Goal: Transaction & Acquisition: Book appointment/travel/reservation

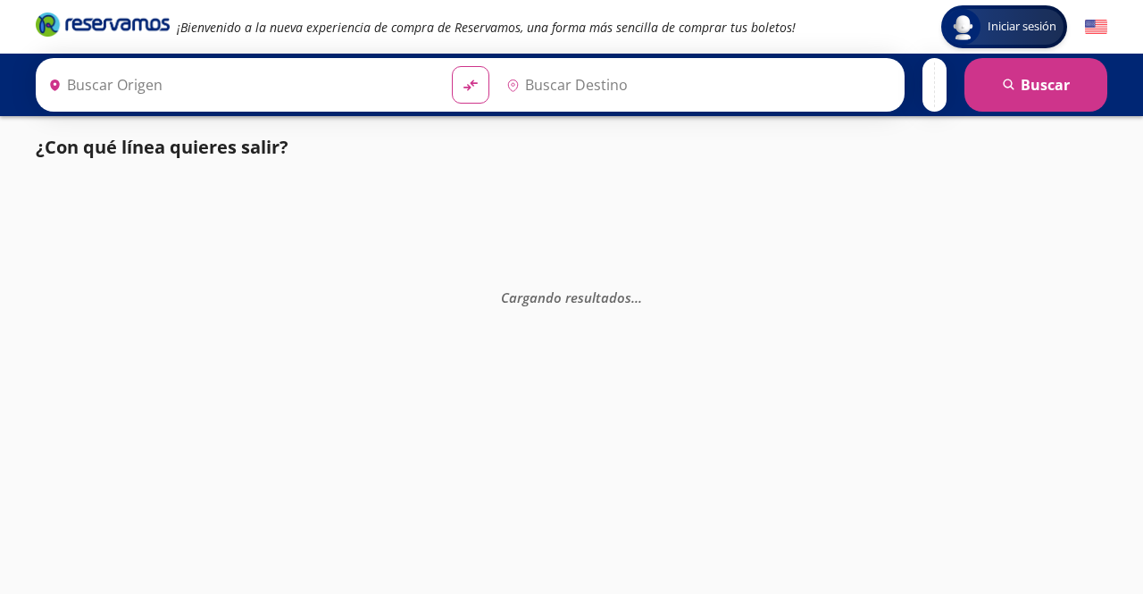
type input "[GEOGRAPHIC_DATA], [GEOGRAPHIC_DATA]"
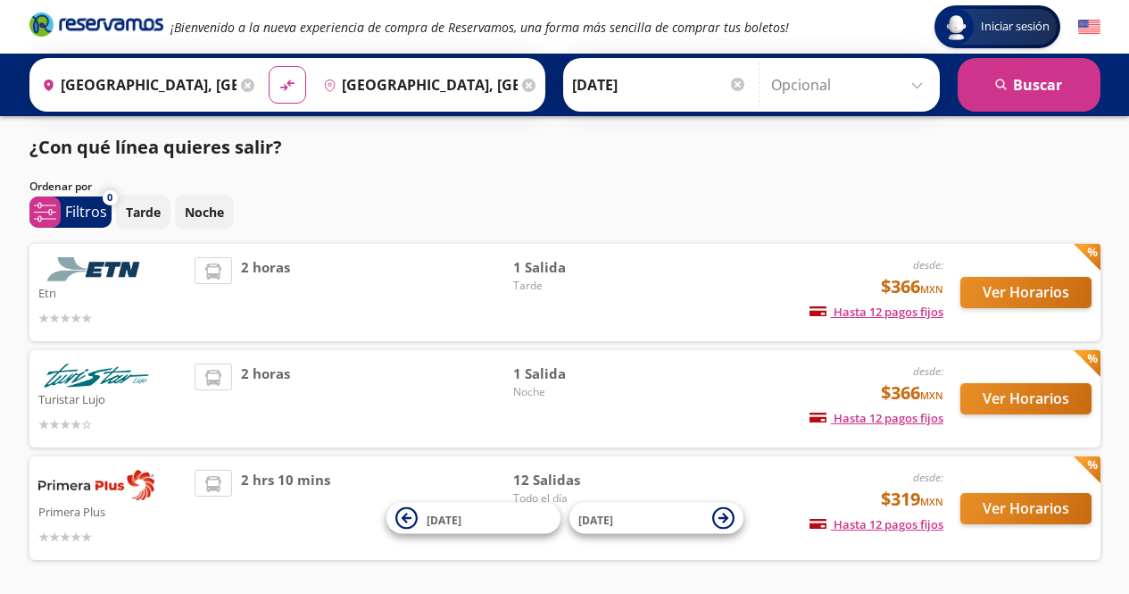
scroll to position [64, 0]
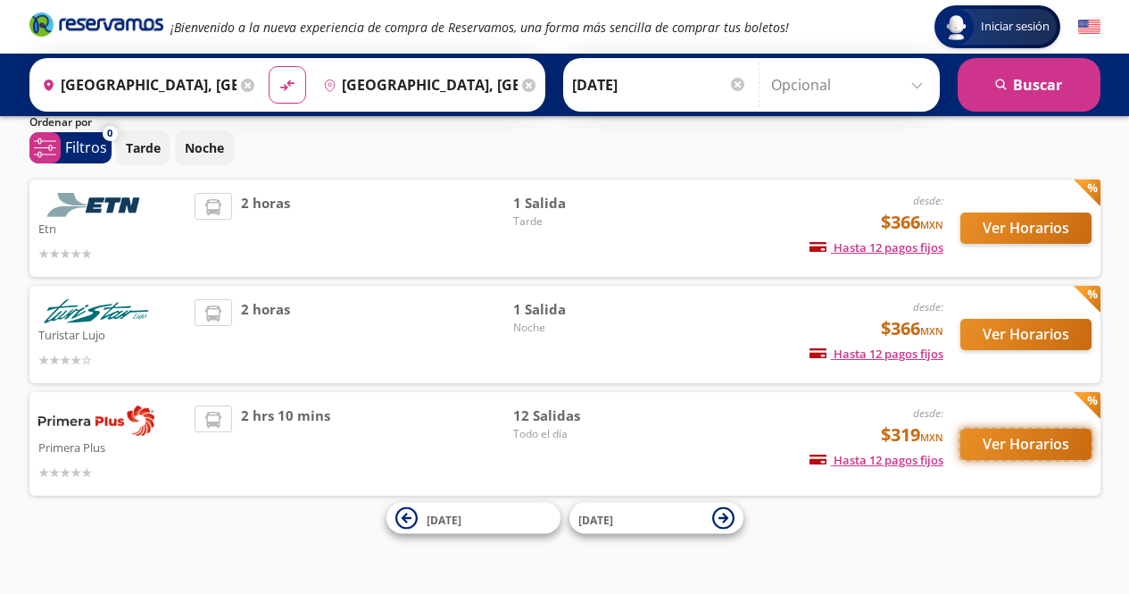
click at [1020, 447] on button "Ver Horarios" at bounding box center [1026, 444] width 131 height 31
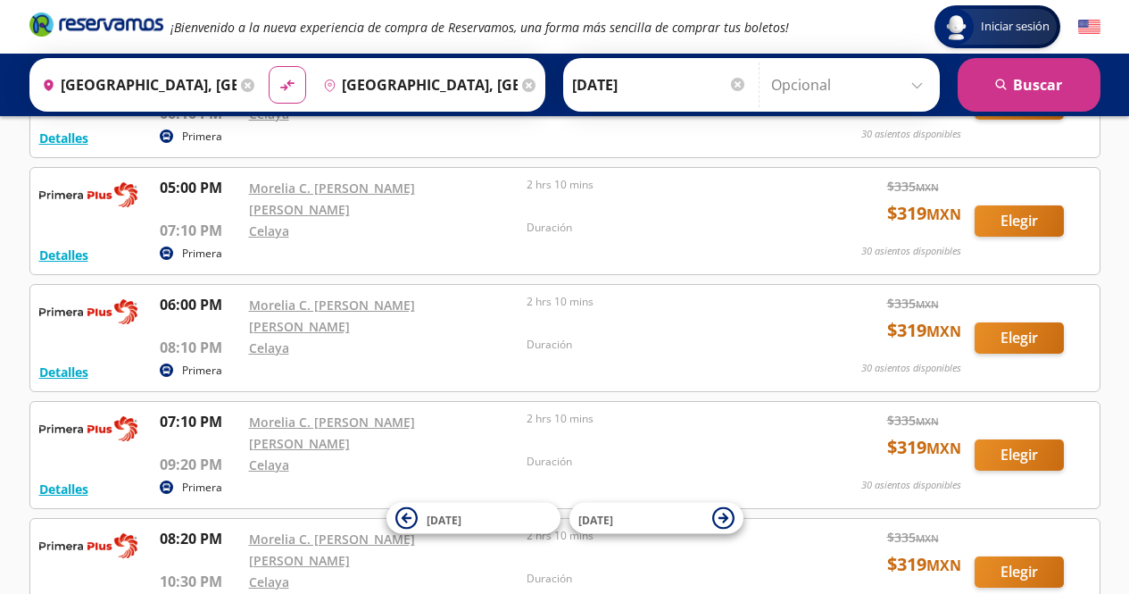
scroll to position [1043, 0]
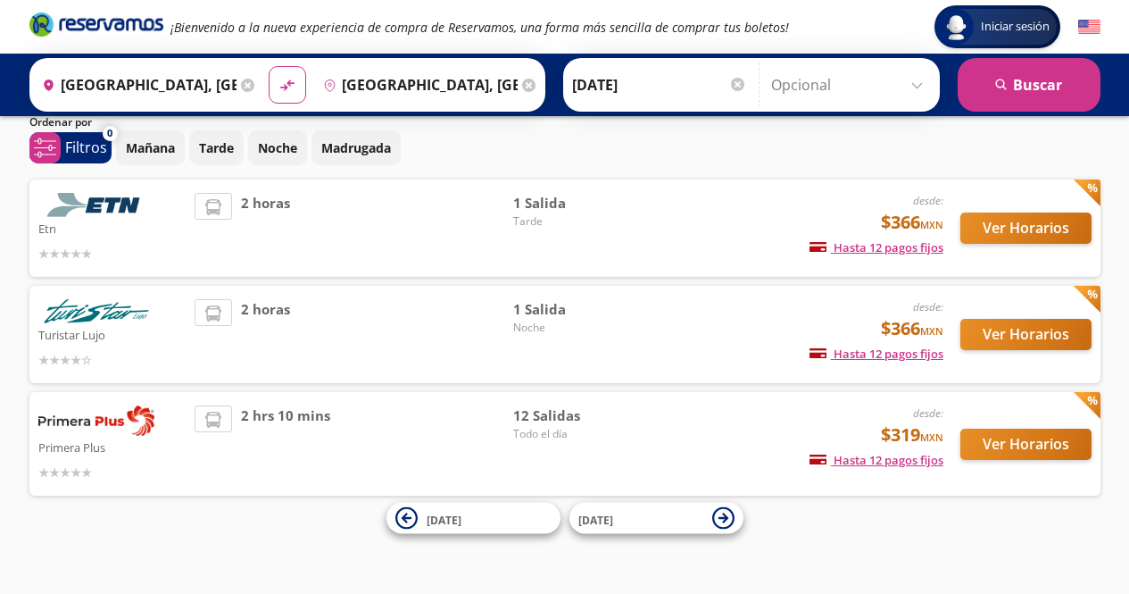
scroll to position [64, 0]
click at [1021, 331] on button "Ver Horarios" at bounding box center [1026, 334] width 131 height 31
